Goal: Task Accomplishment & Management: Manage account settings

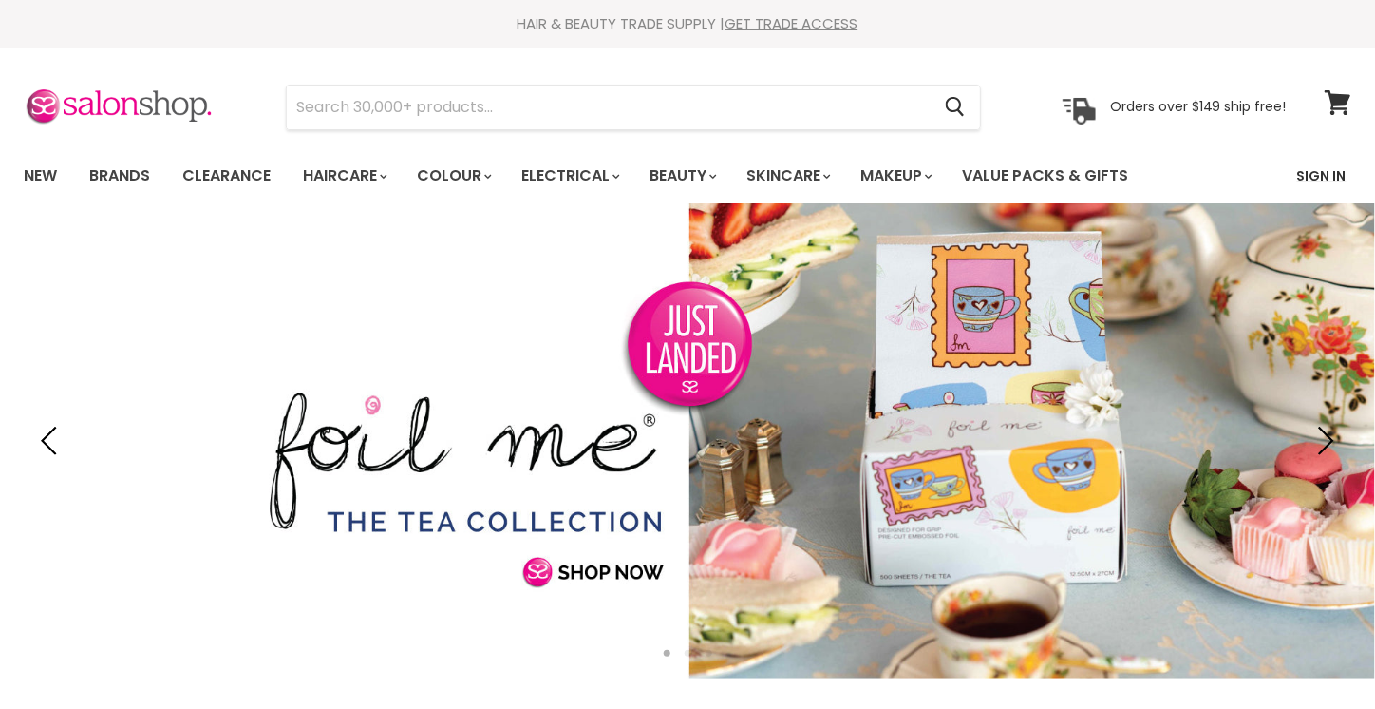
click at [1337, 174] on link "Sign In" at bounding box center [1322, 176] width 72 height 40
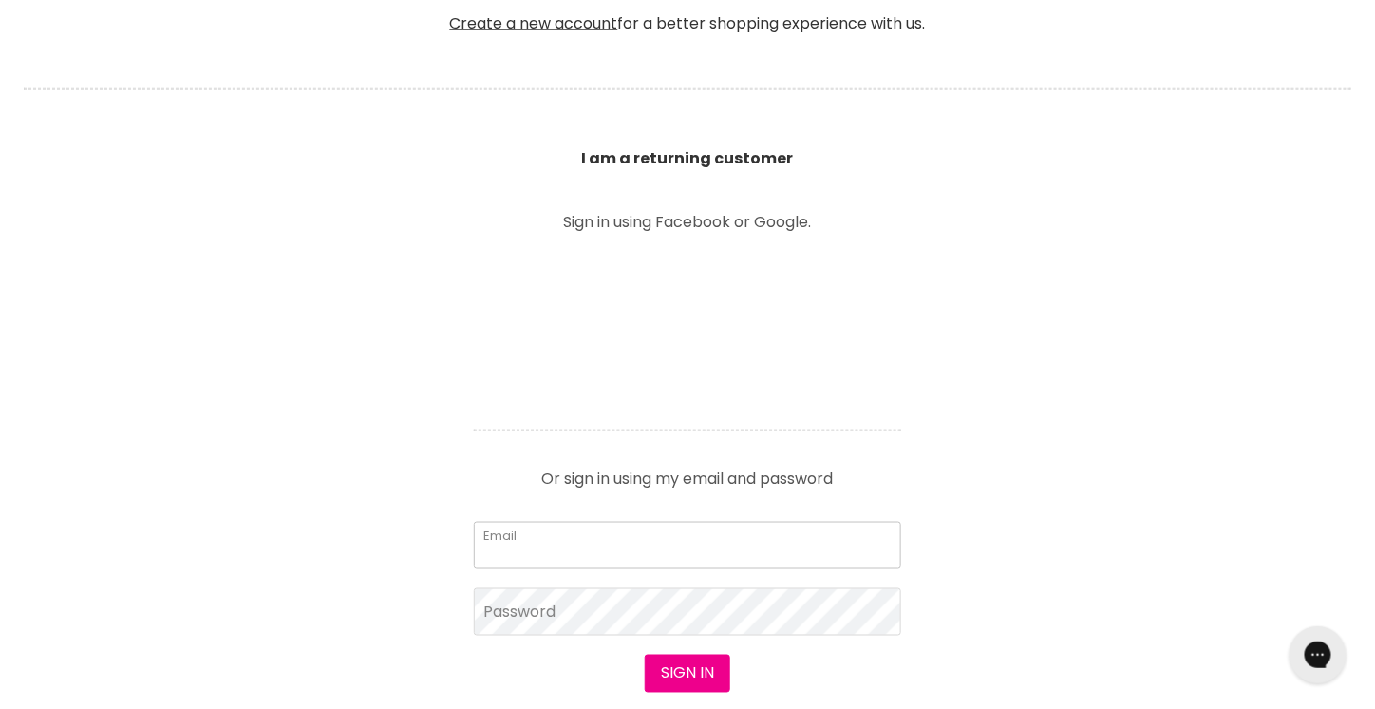
click at [696, 541] on input "Email" at bounding box center [687, 545] width 427 height 47
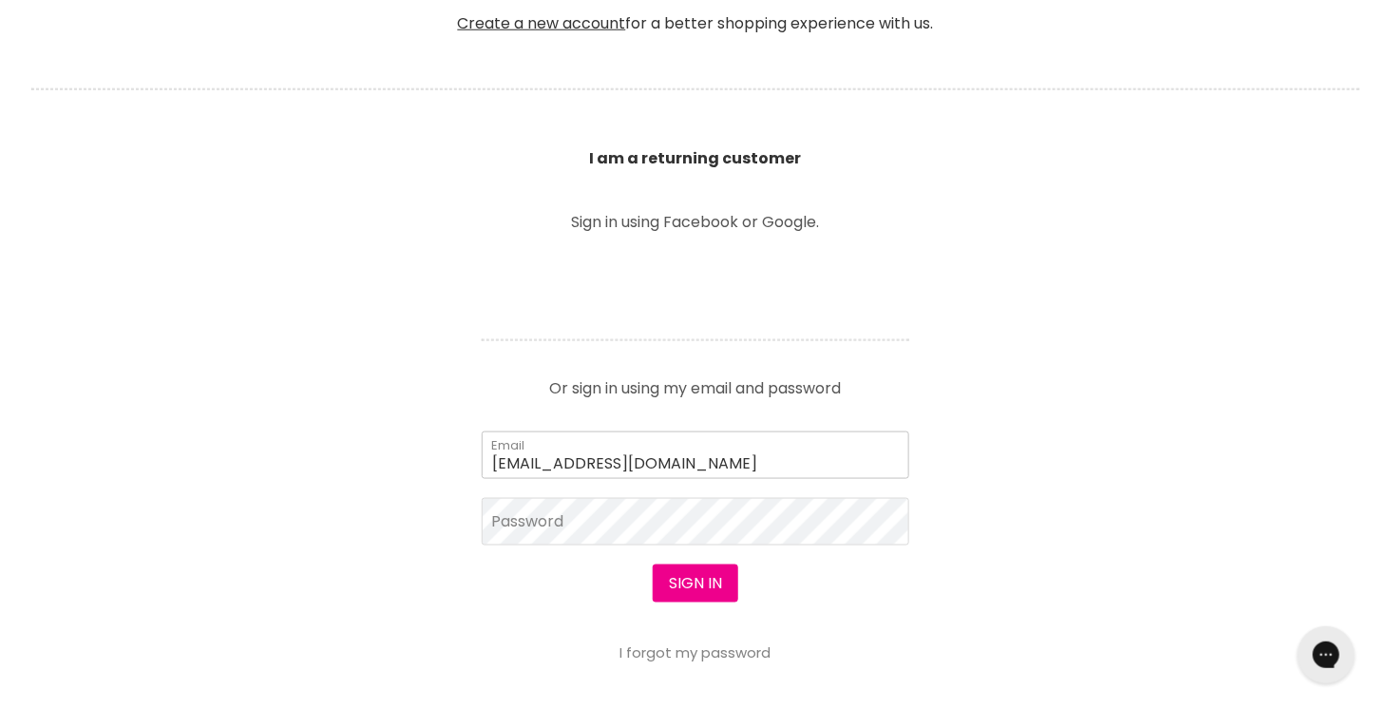
scroll to position [571, 0]
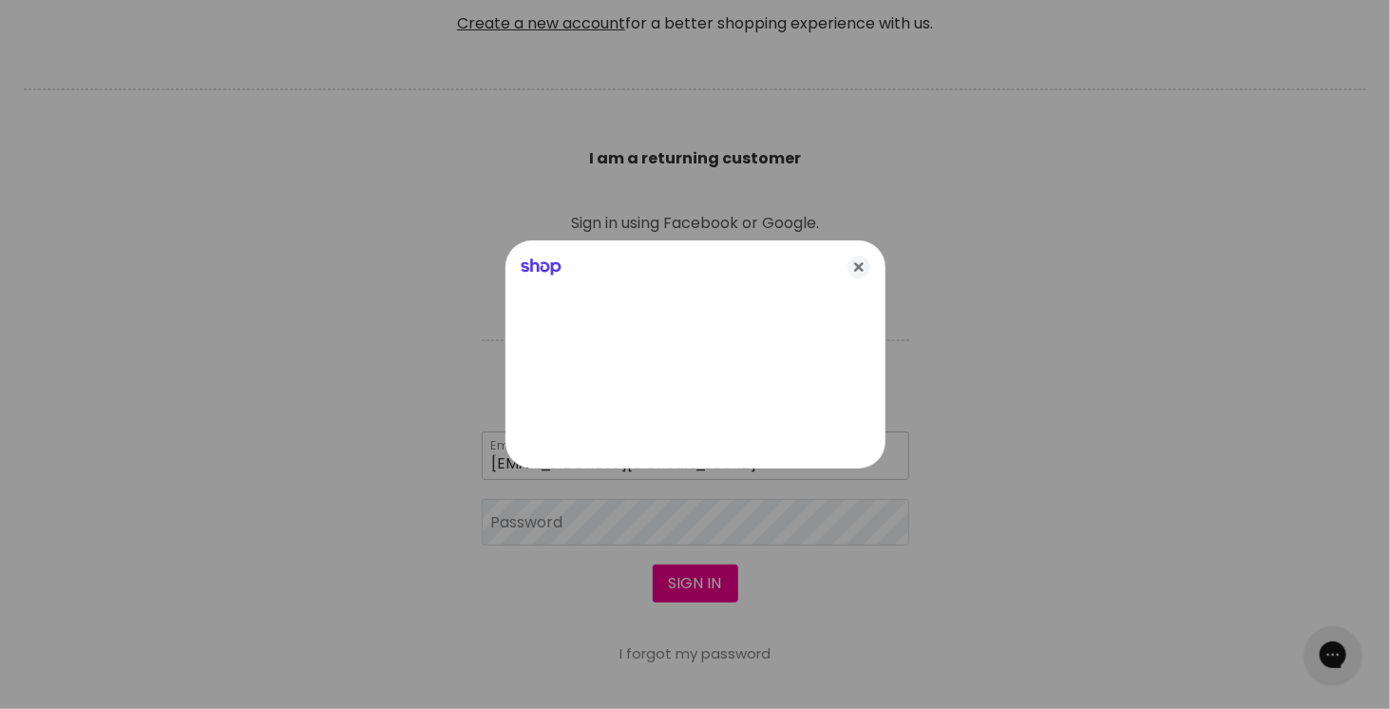
type input "laryfagundes8@gmail.com"
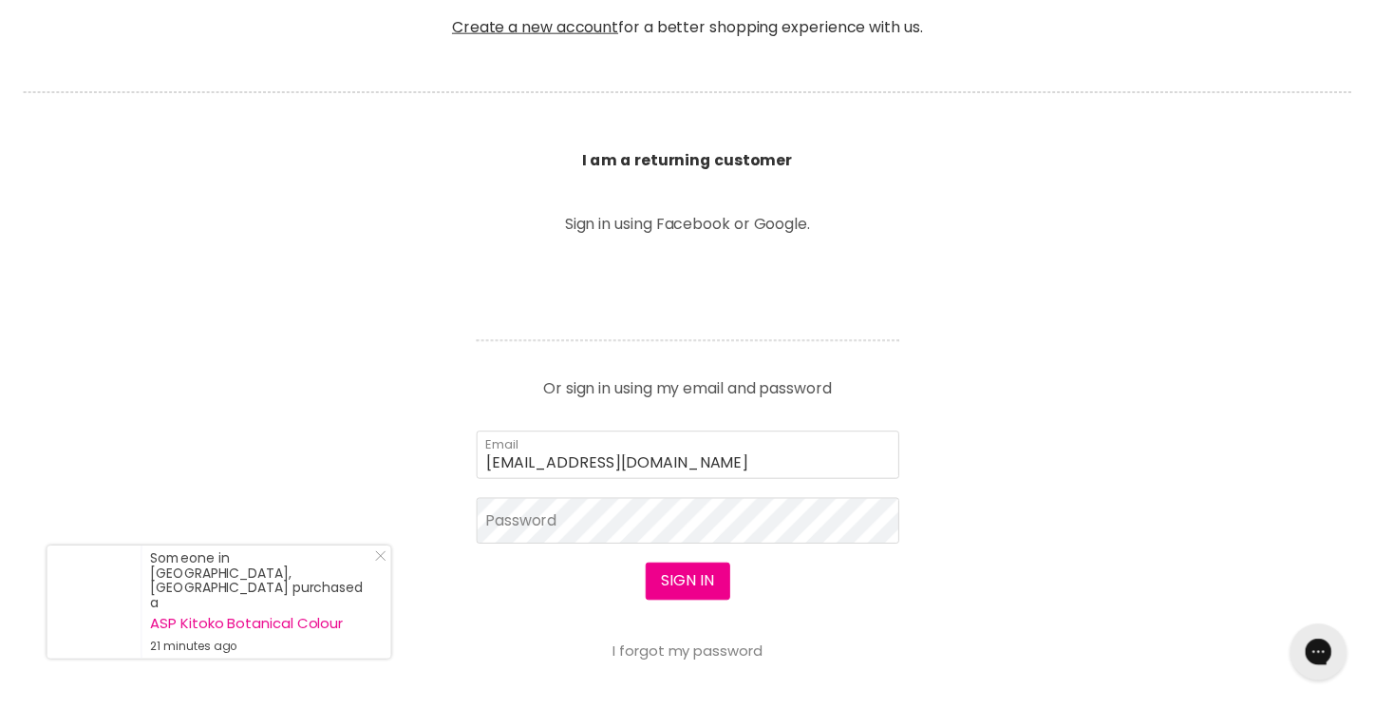
scroll to position [570, 0]
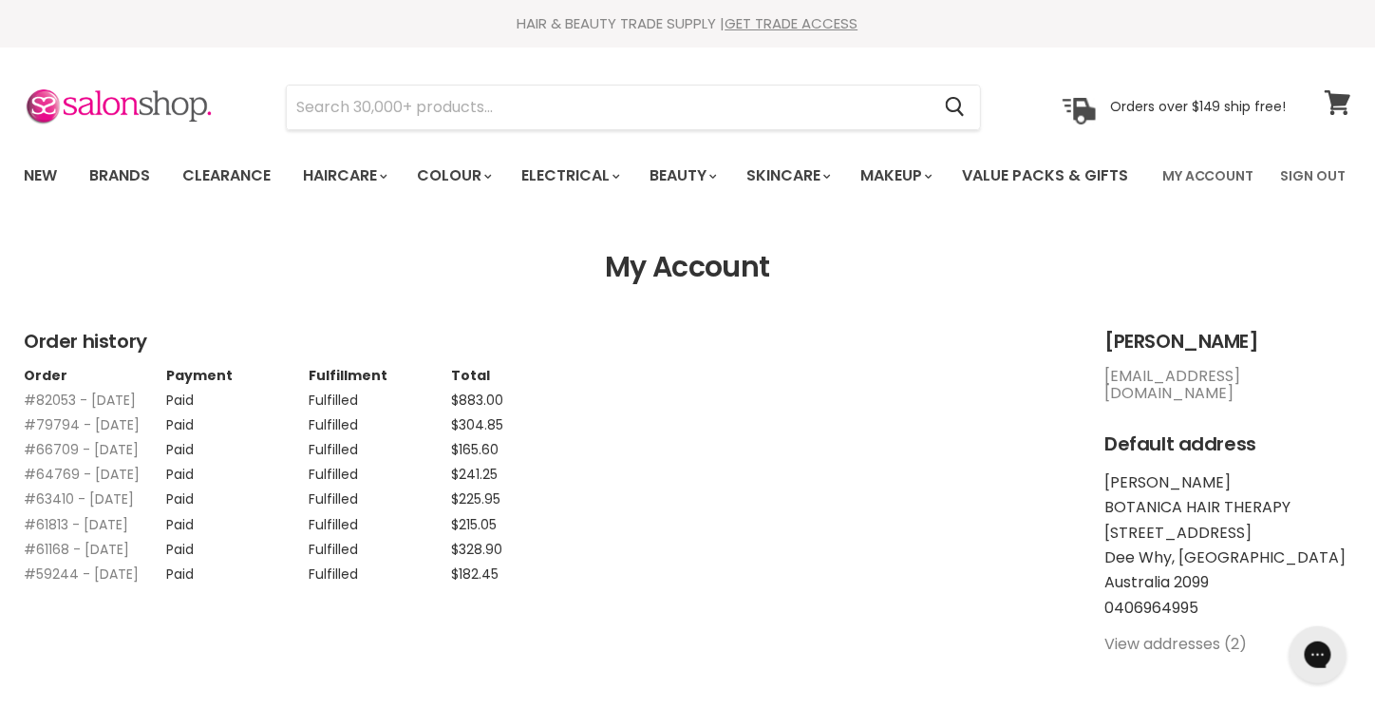
click at [1342, 92] on span at bounding box center [1350, 91] width 21 height 21
